Goal: Task Accomplishment & Management: Manage account settings

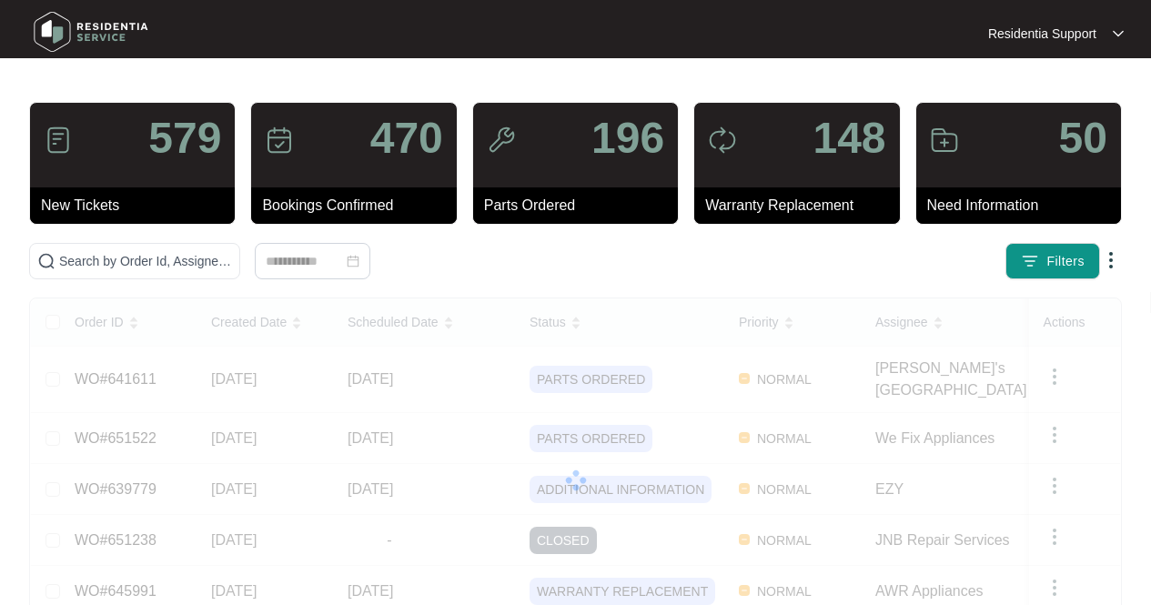
click at [1120, 35] on img at bounding box center [1118, 33] width 11 height 9
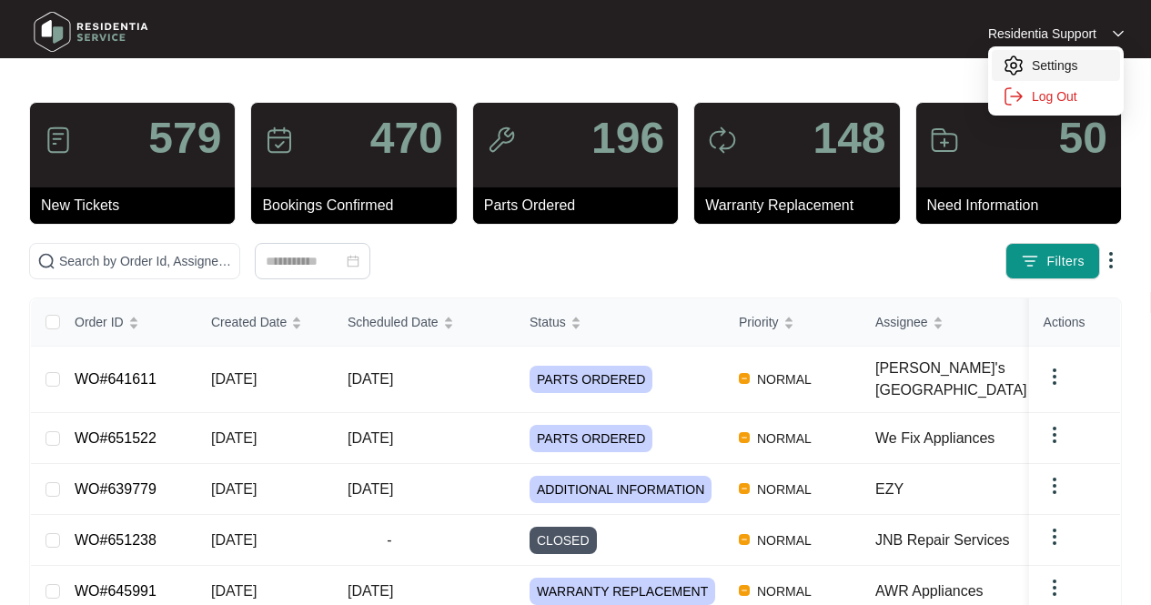
click at [1059, 63] on p "Settings" at bounding box center [1070, 65] width 77 height 18
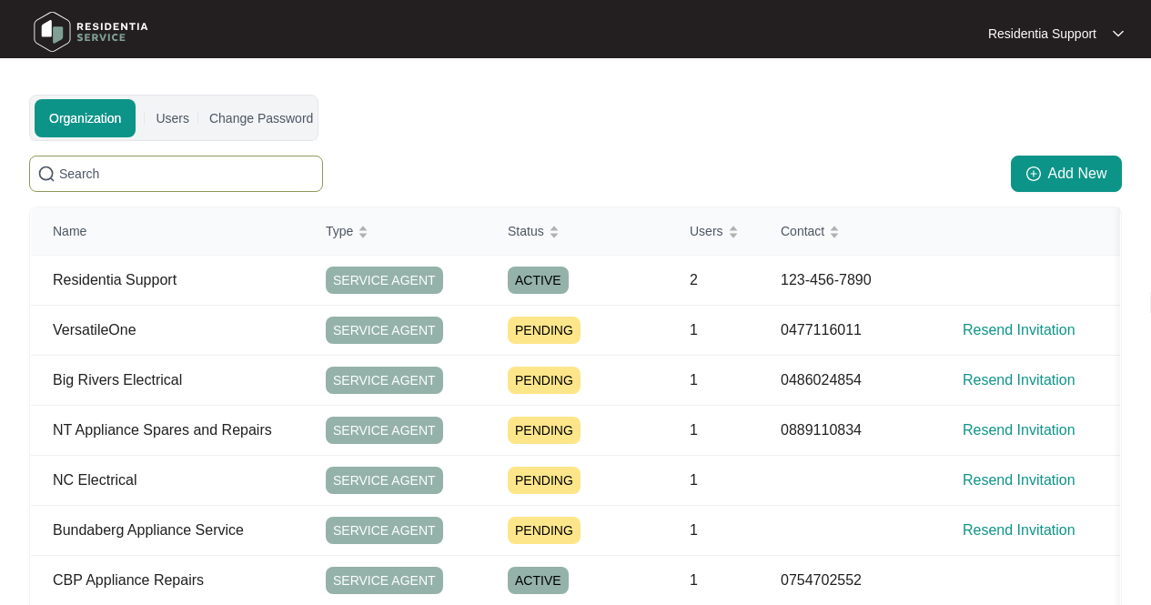
click at [264, 171] on input "text" at bounding box center [187, 174] width 256 height 20
paste input "Metro Wide Appliances"
type input "Metro Wide Appliances"
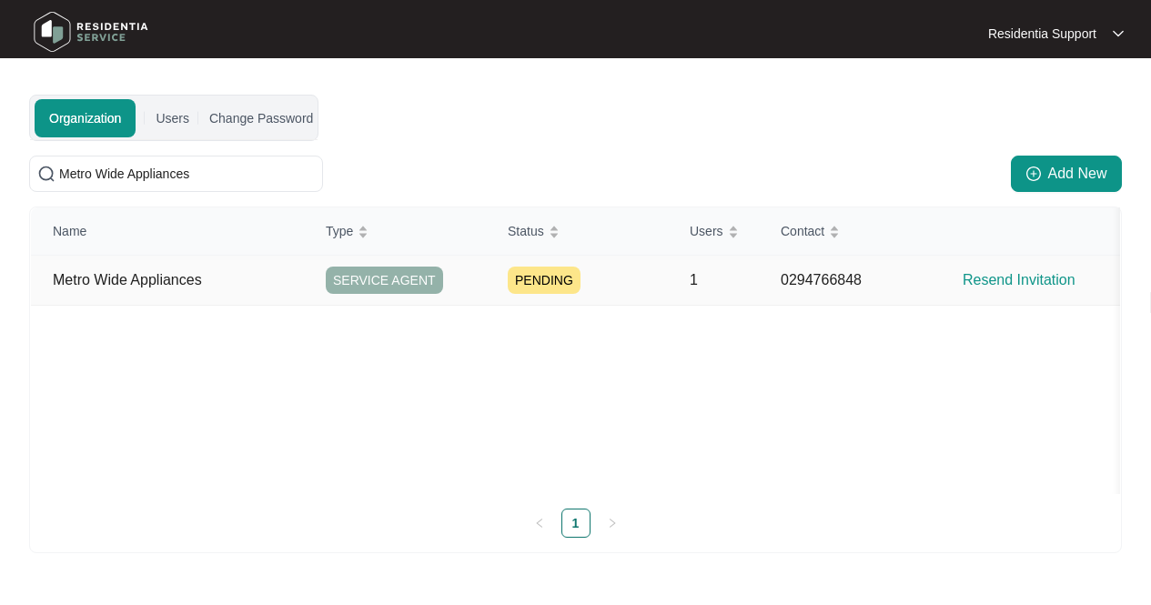
click at [1010, 280] on p "Resend Invitation" at bounding box center [1043, 280] width 160 height 22
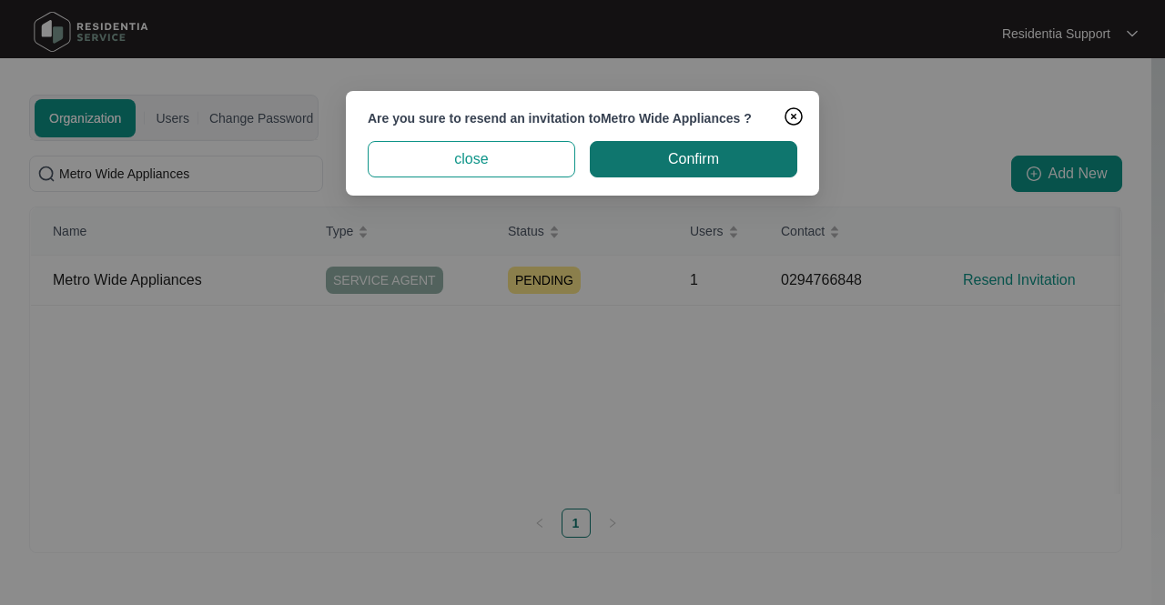
click at [678, 165] on span "Confirm" at bounding box center [693, 159] width 51 height 22
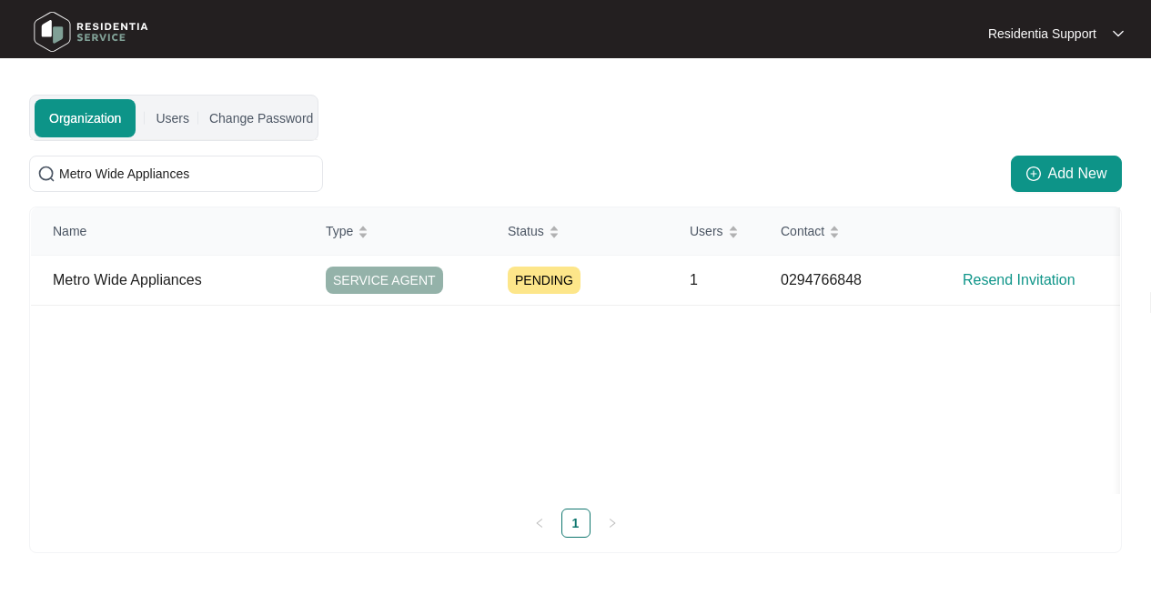
click at [661, 147] on div "Organization Users Change Password Metro Wide Appliances Add New Name Type Stat…" at bounding box center [575, 324] width 1093 height 459
